Goal: Task Accomplishment & Management: Use online tool/utility

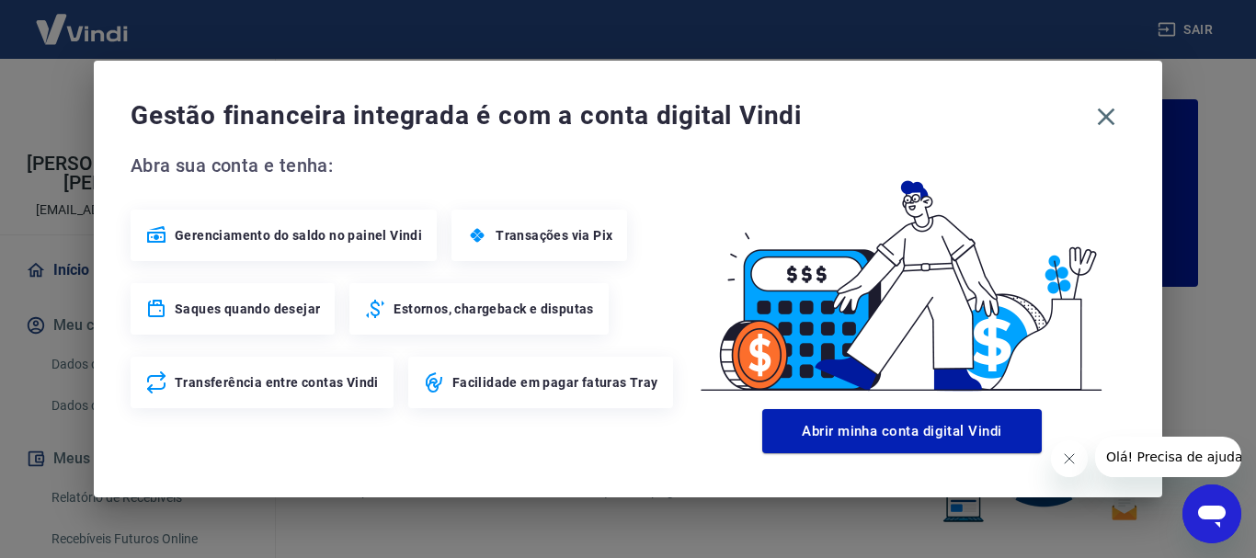
click at [1069, 455] on icon "Fechar mensagem da empresa" at bounding box center [1068, 458] width 15 height 15
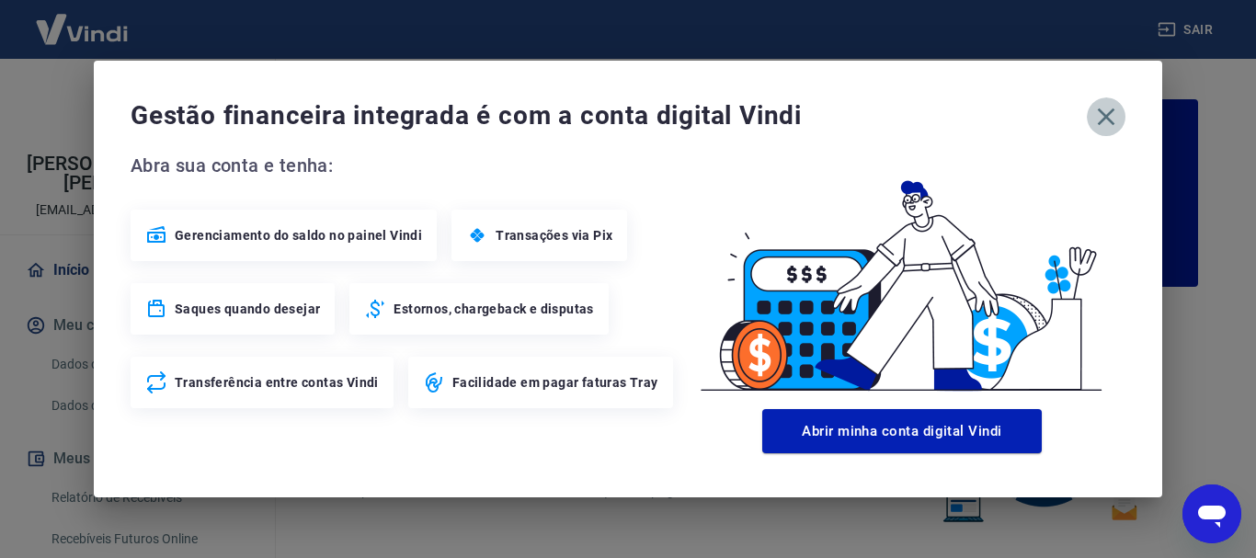
click at [1101, 117] on icon "button" at bounding box center [1105, 116] width 29 height 29
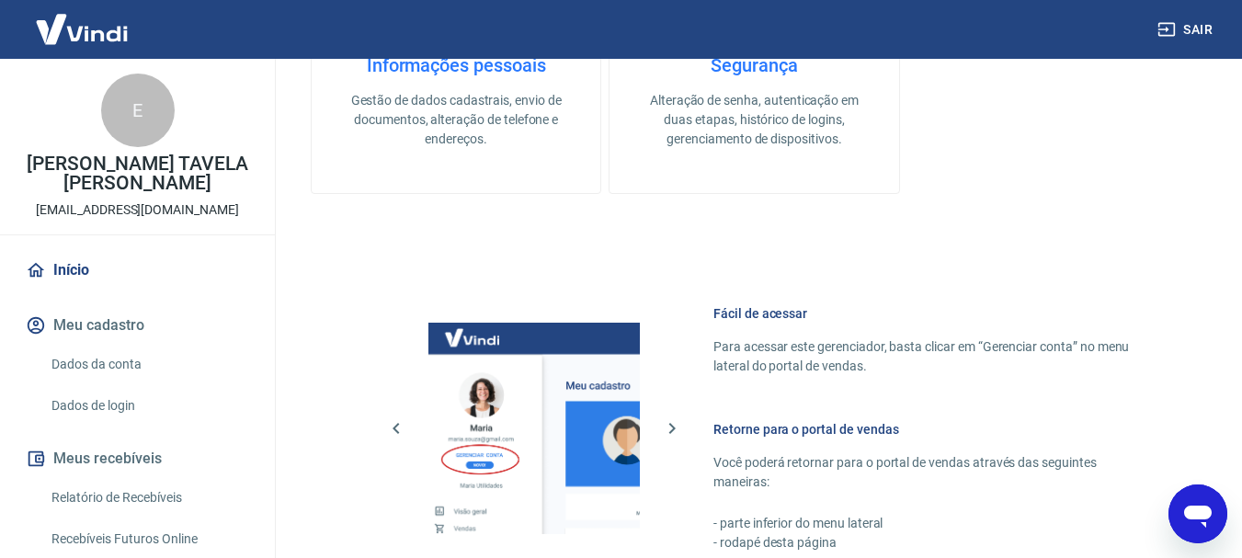
scroll to position [1103, 0]
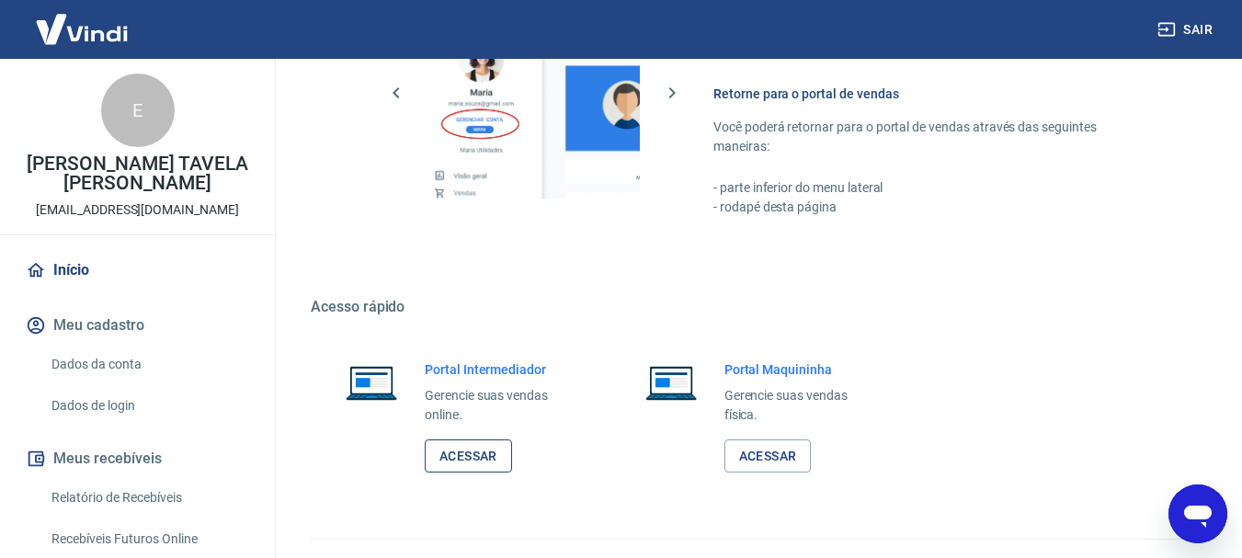
click at [468, 456] on link "Acessar" at bounding box center [468, 456] width 87 height 34
drag, startPoint x: 137, startPoint y: 506, endPoint x: 838, endPoint y: 6, distance: 861.5
click at [138, 505] on link "Relatório de Recebíveis" at bounding box center [148, 498] width 209 height 38
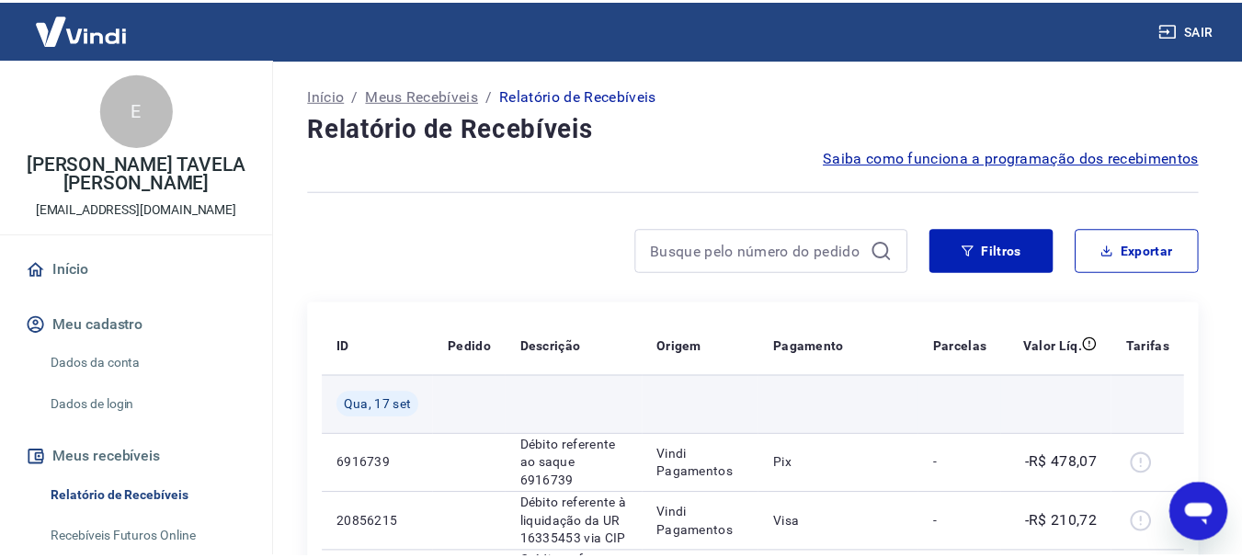
scroll to position [276, 0]
